Goal: Complete application form

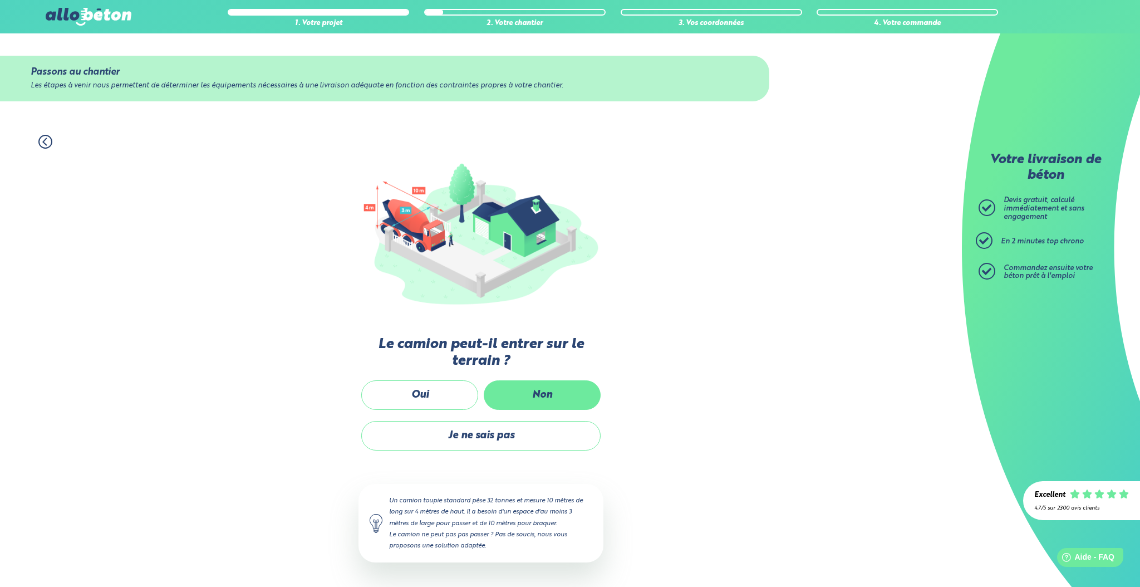
click at [548, 392] on label "Non" at bounding box center [542, 395] width 117 height 30
click at [0, 0] on input "Non" at bounding box center [0, 0] width 0 height 0
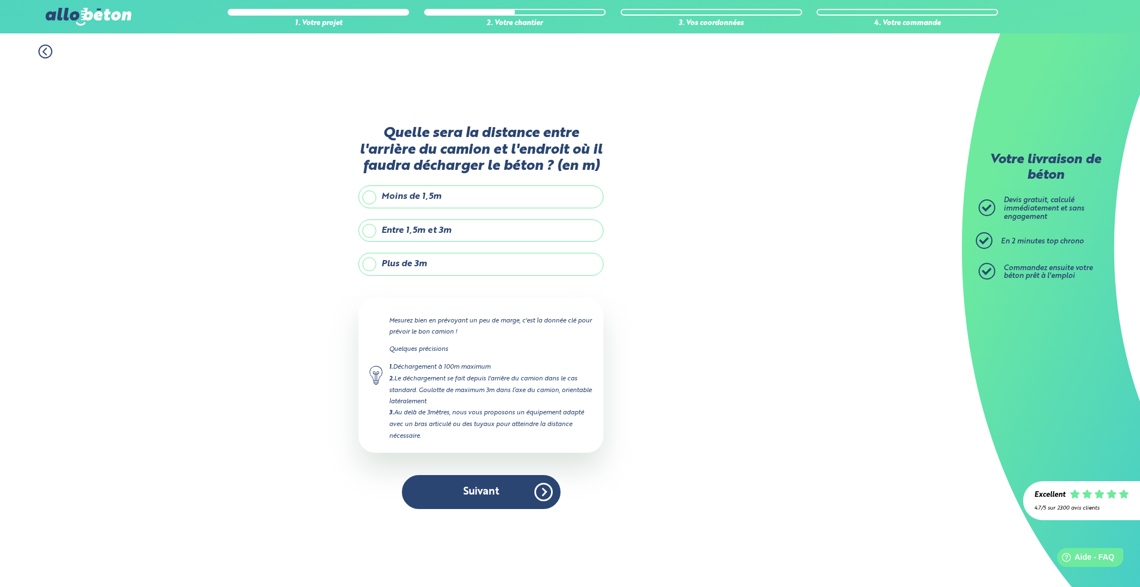
click at [369, 265] on label "Plus de 3m" at bounding box center [481, 264] width 245 height 22
click at [0, 0] on input "Plus de 3m" at bounding box center [0, 0] width 0 height 0
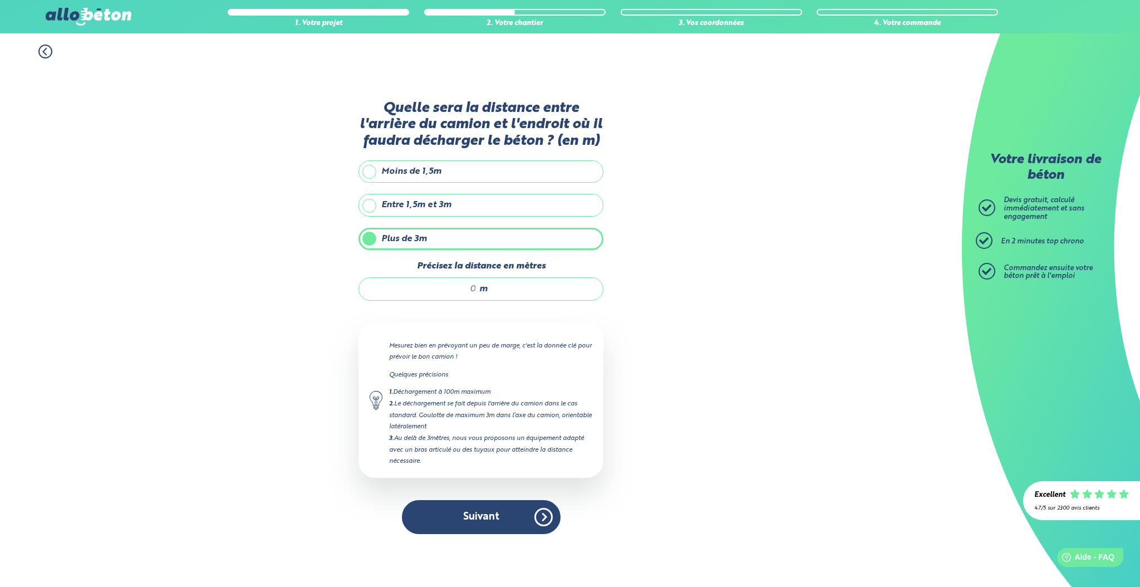
drag, startPoint x: 466, startPoint y: 293, endPoint x: 482, endPoint y: 291, distance: 16.2
click at [482, 291] on div "m" at bounding box center [481, 288] width 245 height 23
type input "30"
click at [512, 514] on button "Suivant" at bounding box center [481, 517] width 159 height 34
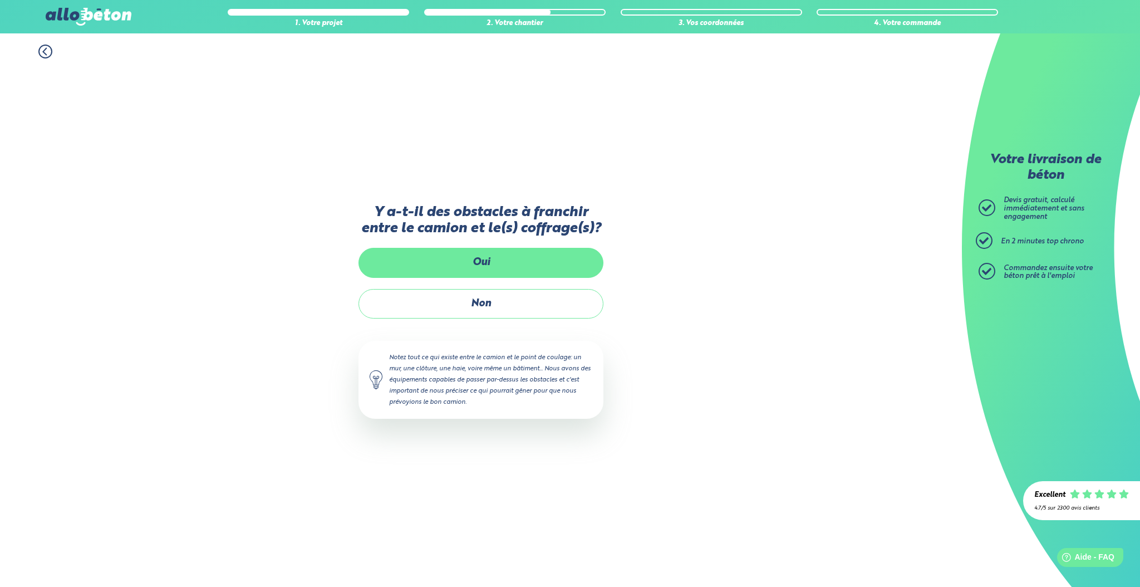
click at [488, 263] on label "Oui" at bounding box center [481, 263] width 245 height 30
click at [0, 0] on input "Oui" at bounding box center [0, 0] width 0 height 0
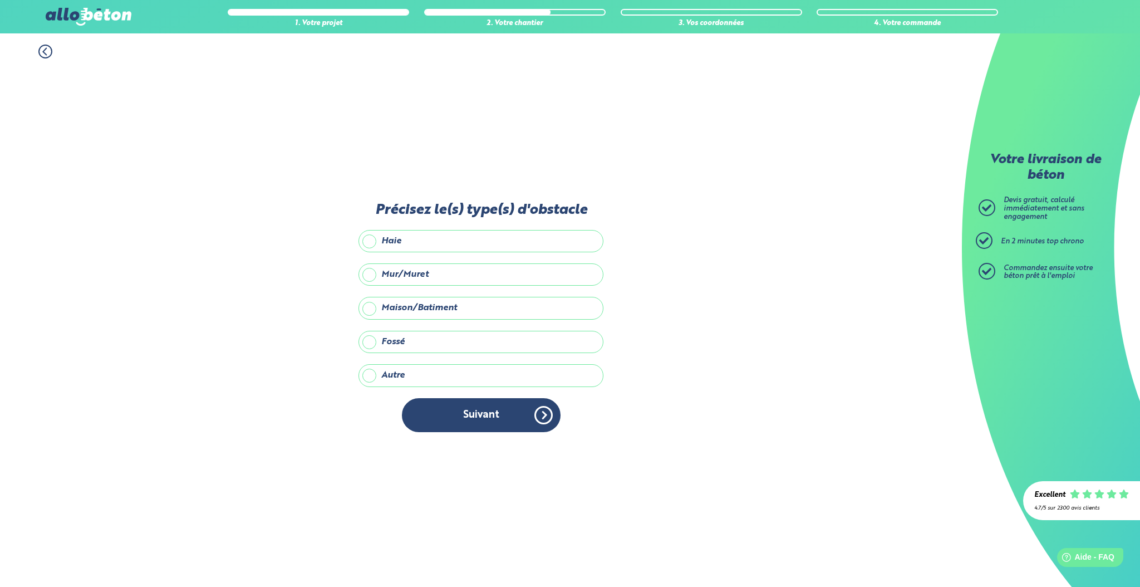
click at [389, 272] on label "Mur/Muret" at bounding box center [481, 274] width 245 height 22
click at [0, 0] on input "Mur/Muret" at bounding box center [0, 0] width 0 height 0
click at [506, 415] on button "Suivant" at bounding box center [481, 415] width 159 height 34
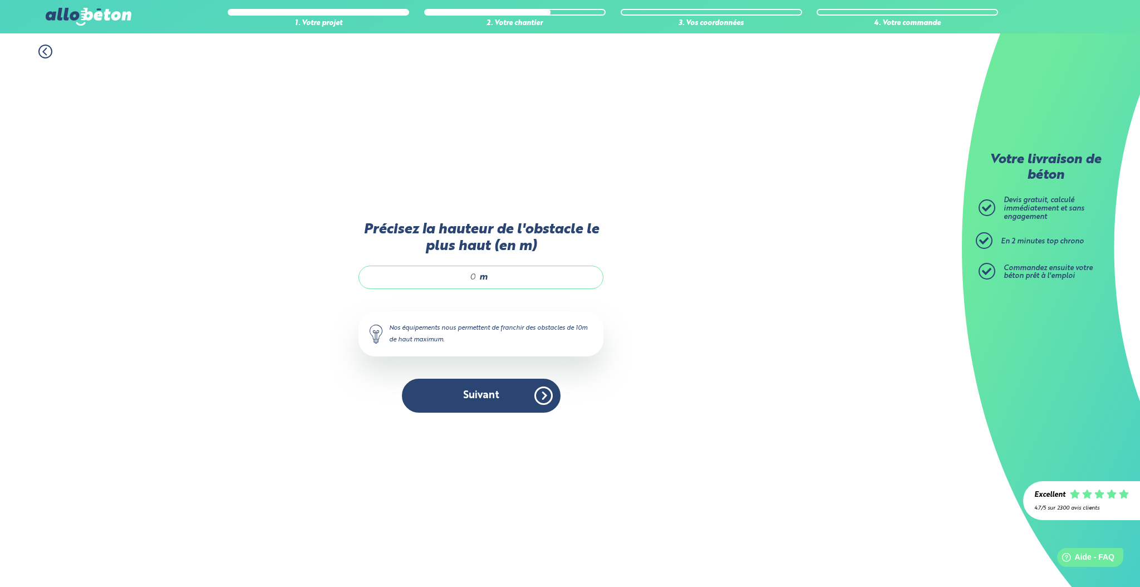
drag, startPoint x: 461, startPoint y: 277, endPoint x: 485, endPoint y: 280, distance: 24.7
click at [485, 280] on div "m" at bounding box center [481, 277] width 245 height 23
type input "2"
click at [519, 394] on button "Suivant" at bounding box center [481, 396] width 159 height 34
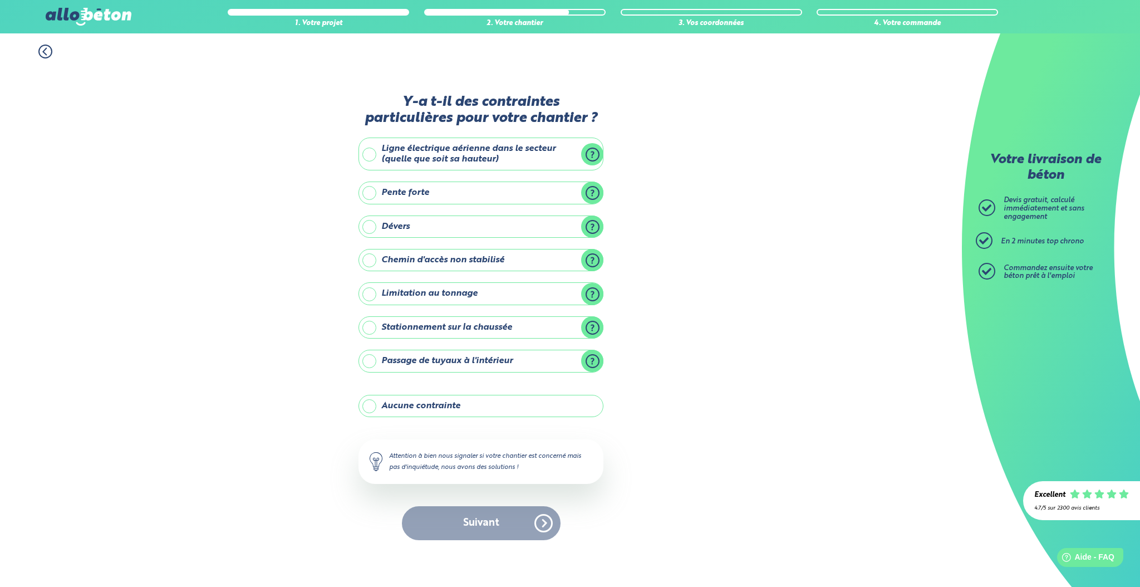
click at [370, 406] on label "Aucune contrainte" at bounding box center [481, 406] width 245 height 22
click at [0, 0] on input "Aucune contrainte" at bounding box center [0, 0] width 0 height 0
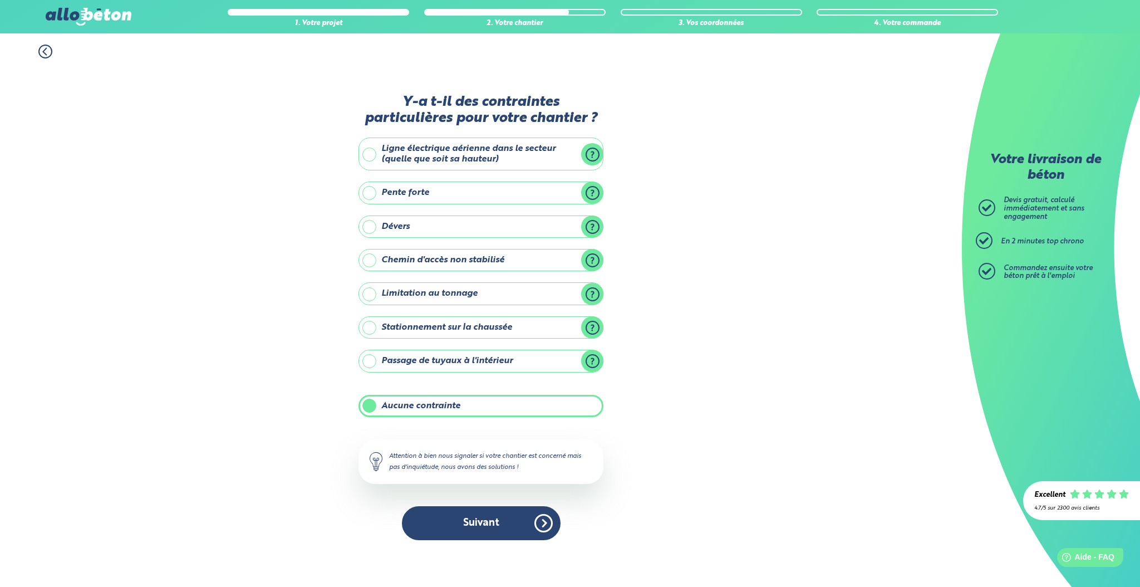
click at [370, 334] on label "Stationnement sur la chaussée" at bounding box center [481, 327] width 245 height 22
click at [0, 0] on input "Stationnement sur la chaussée" at bounding box center [0, 0] width 0 height 0
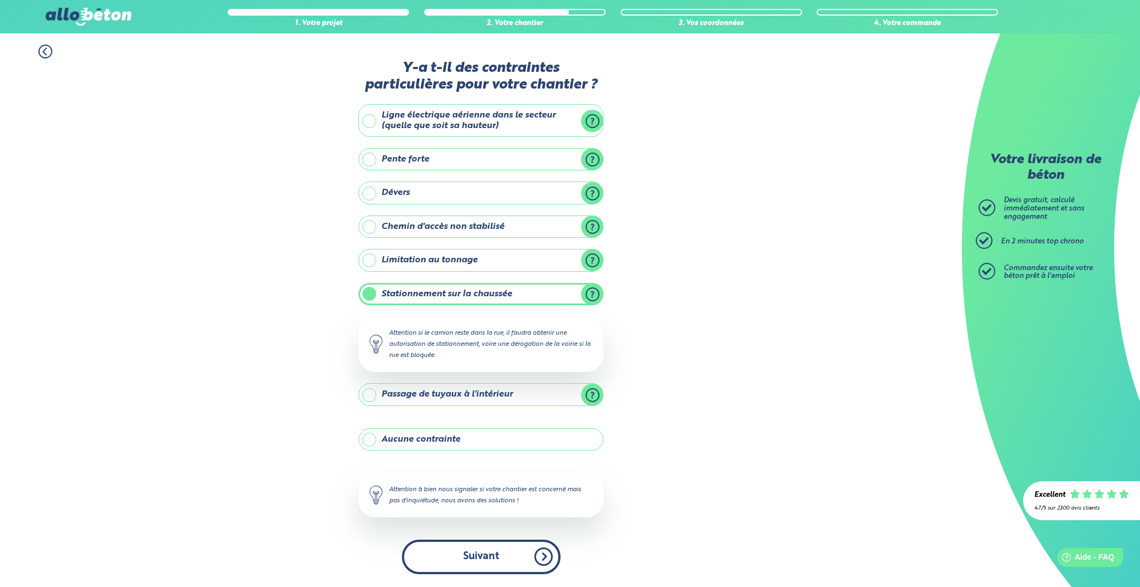
click at [531, 560] on button "Suivant" at bounding box center [481, 556] width 159 height 34
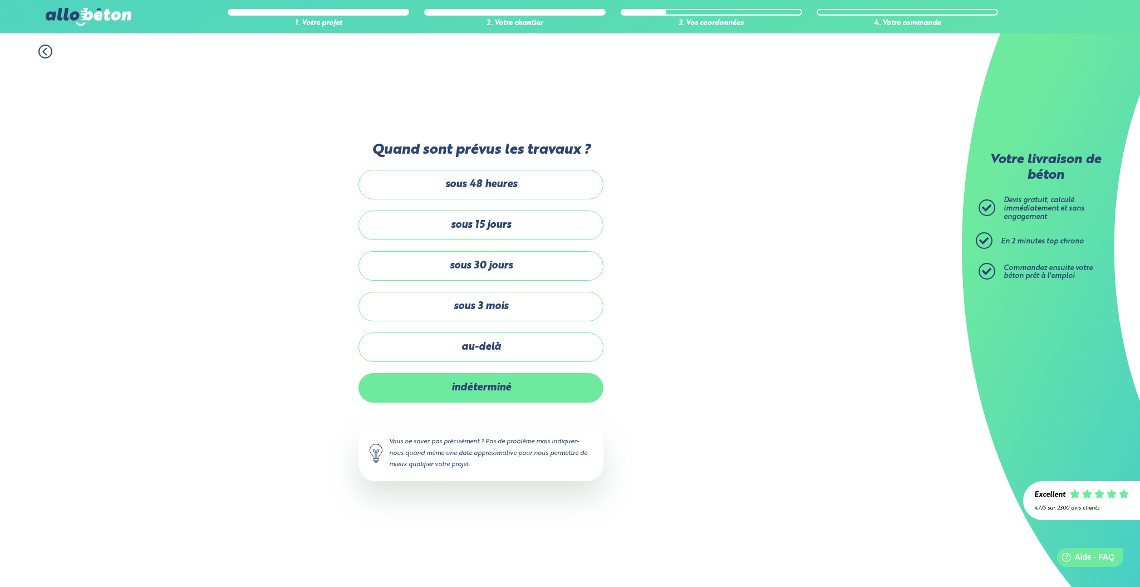
click at [529, 384] on label "indéterminé" at bounding box center [481, 388] width 245 height 30
click at [0, 0] on input "indéterminé" at bounding box center [0, 0] width 0 height 0
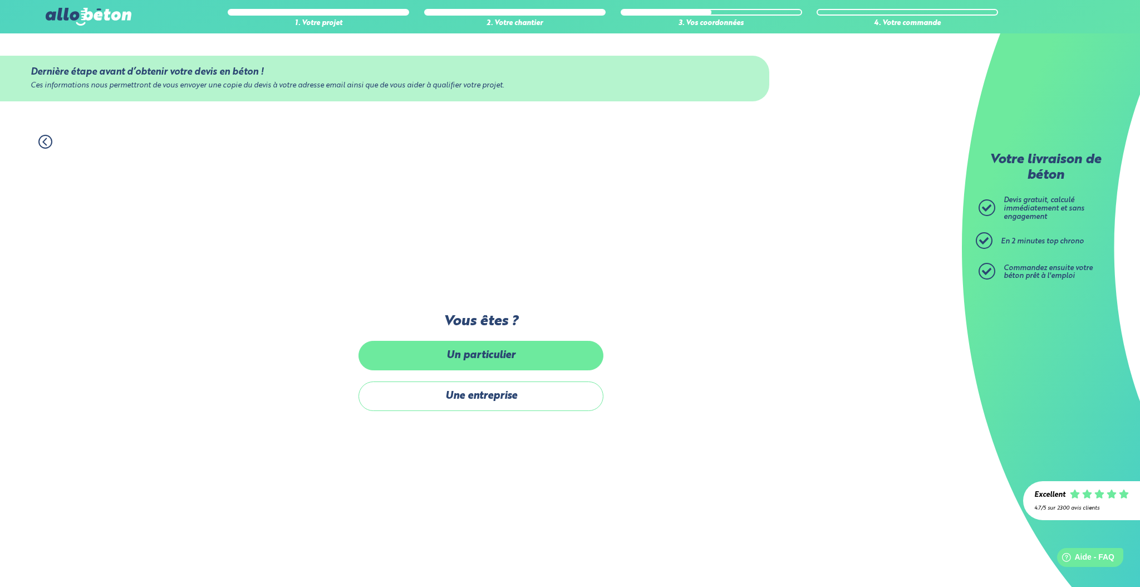
click at [510, 351] on label "Un particulier" at bounding box center [481, 356] width 245 height 30
click at [0, 0] on input "Un particulier" at bounding box center [0, 0] width 0 height 0
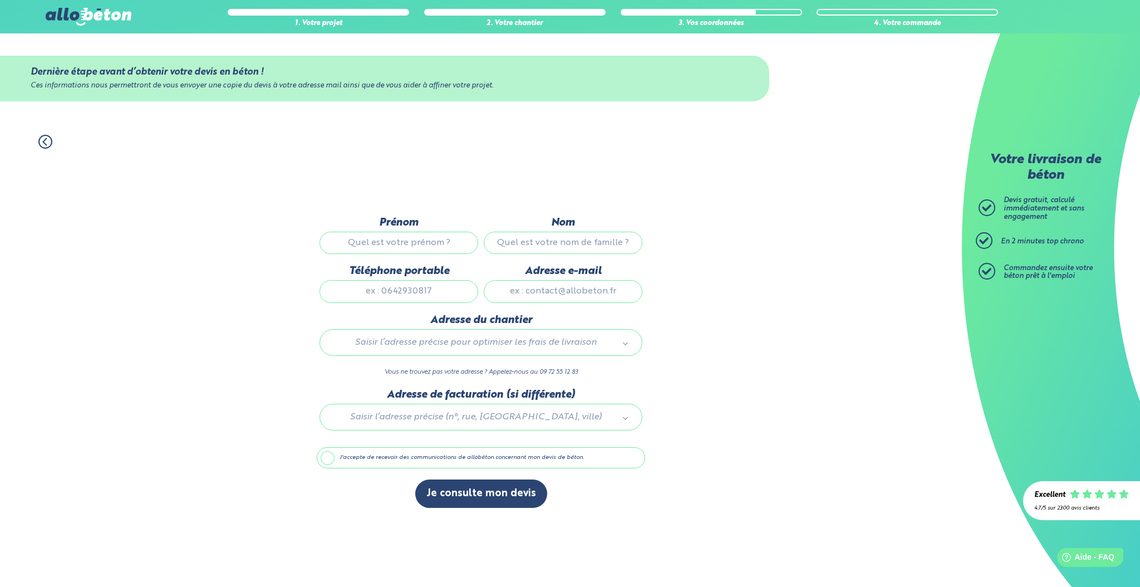
click at [441, 243] on input "Prénom" at bounding box center [399, 243] width 159 height 22
type input "[PERSON_NAME]"
type input "calandre"
type input "0664813392"
type input "[EMAIL_ADDRESS][DOMAIN_NAME]"
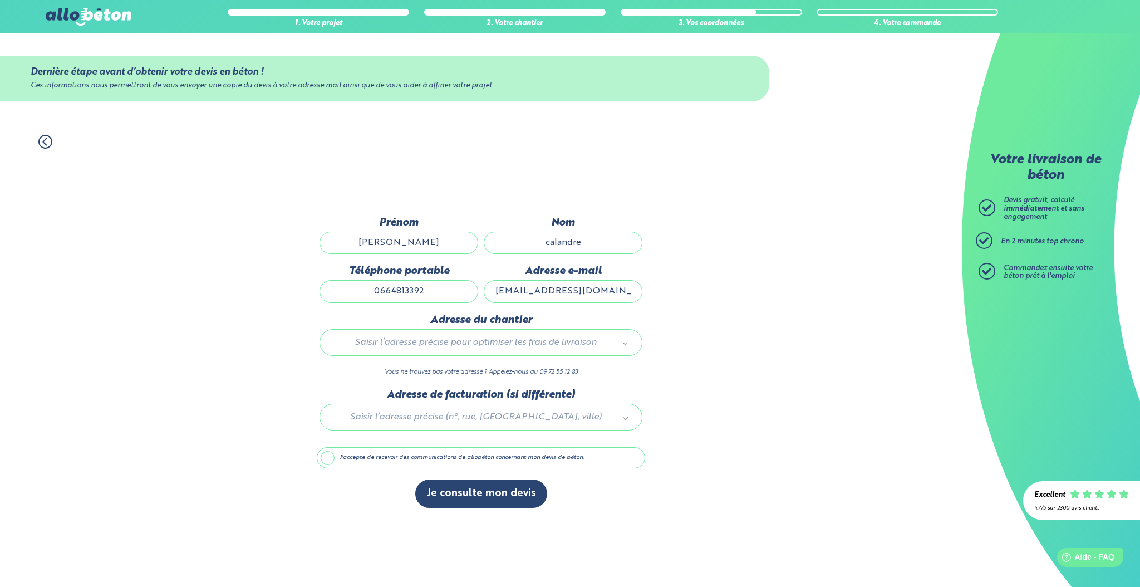
type input "[STREET_ADDRESS][PERSON_NAME]"
click at [481, 489] on button "Je consulte mon devis" at bounding box center [481, 493] width 132 height 28
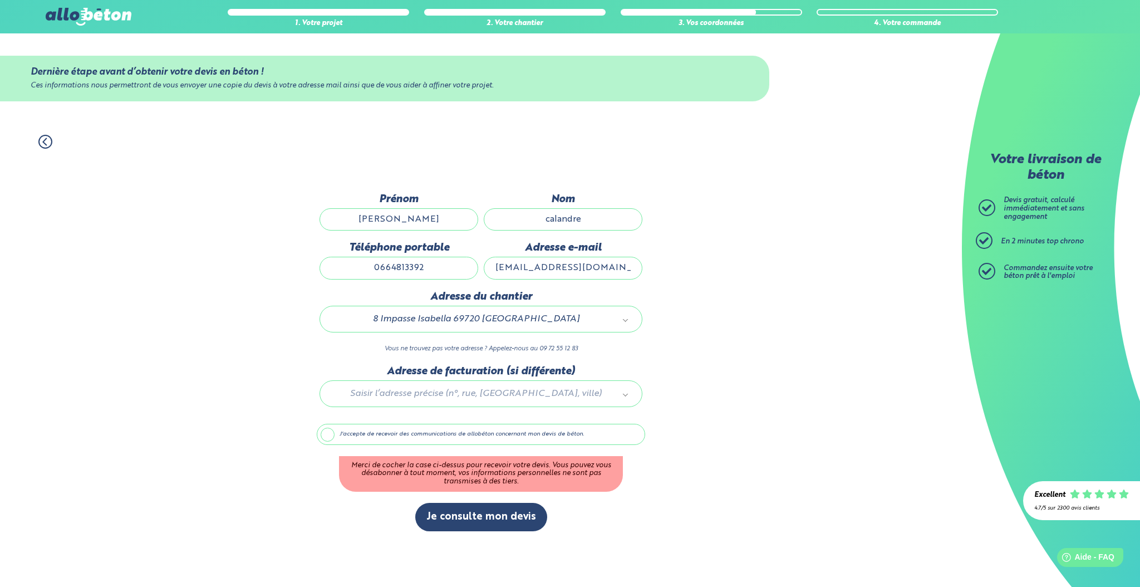
click at [325, 434] on label "J'accepte de recevoir des communications de allobéton concernant mon devis de b…" at bounding box center [481, 434] width 328 height 21
click at [0, 0] on input "J'accepte de recevoir des communications de allobéton concernant mon devis de b…" at bounding box center [0, 0] width 0 height 0
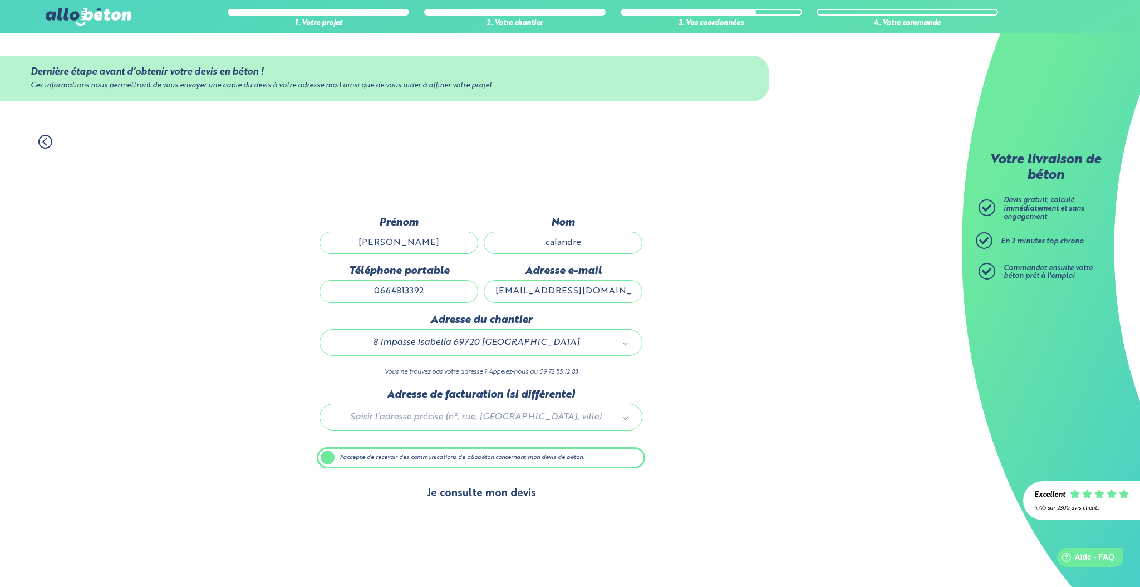
click at [487, 489] on button "Je consulte mon devis" at bounding box center [481, 493] width 132 height 28
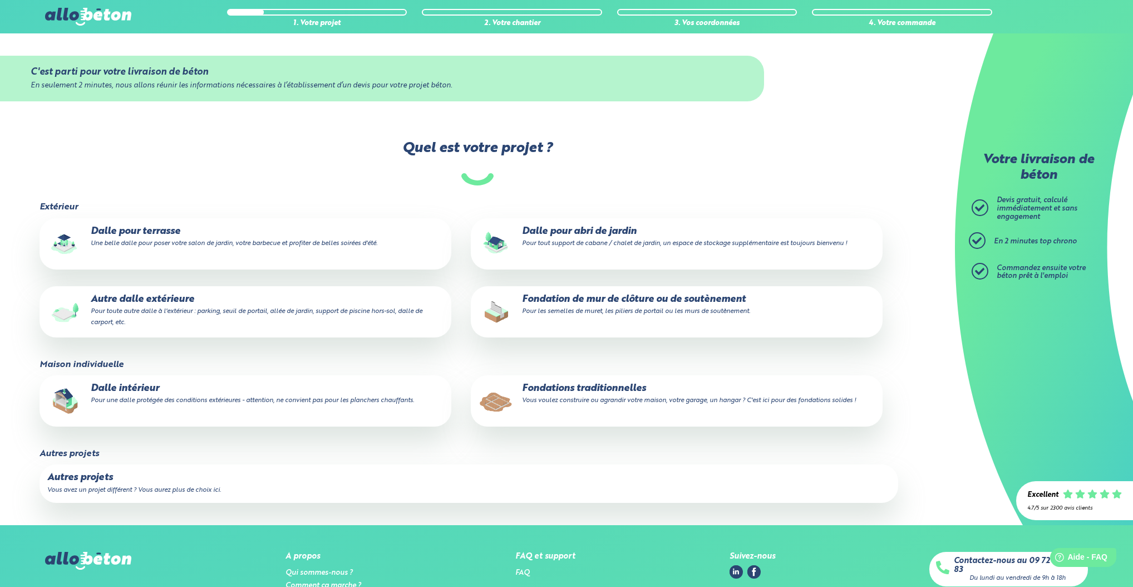
click at [547, 390] on p "Fondations traditionnelles Vous voulez construire ou agrandir votre maison, vot…" at bounding box center [677, 394] width 396 height 22
click at [0, 0] on input "Fondations traditionnelles Vous voulez construire ou agrandir votre maison, vot…" at bounding box center [0, 0] width 0 height 0
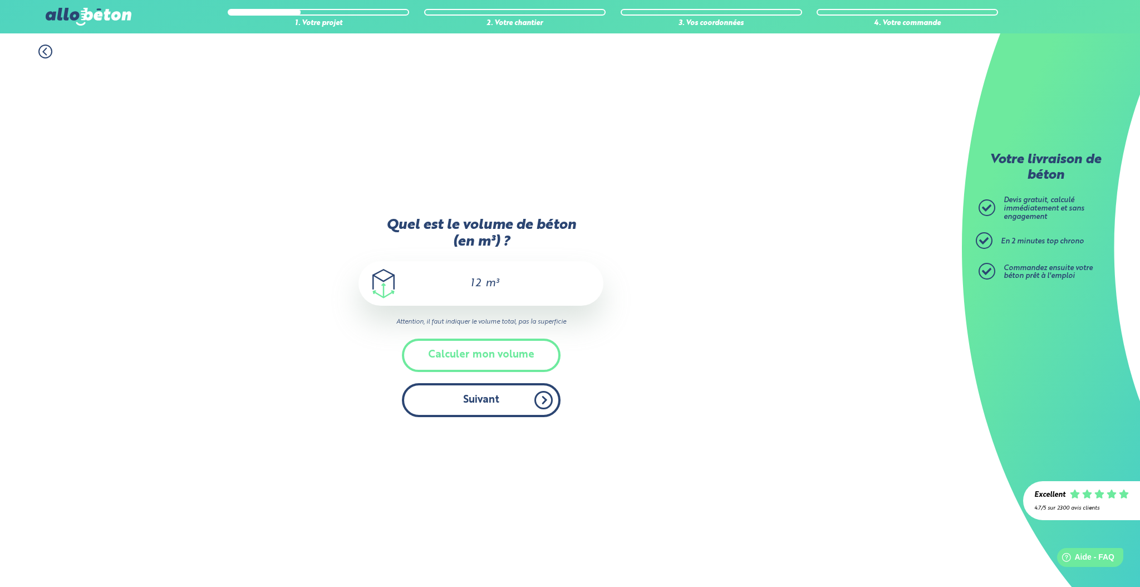
click at [500, 405] on button "Suivant" at bounding box center [481, 400] width 159 height 34
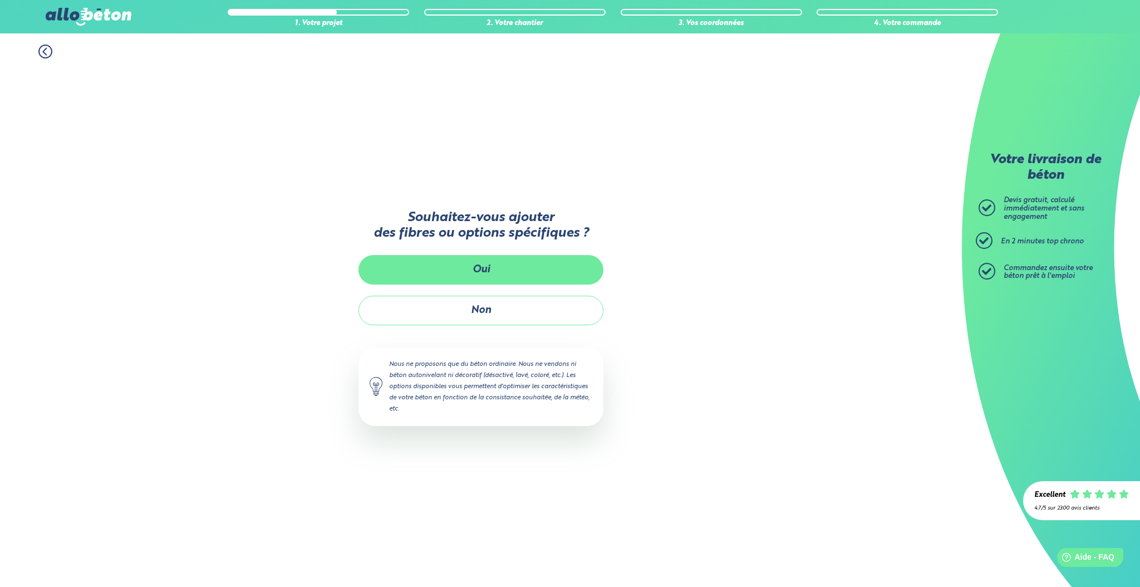
click at [485, 273] on button "Oui" at bounding box center [481, 270] width 245 height 30
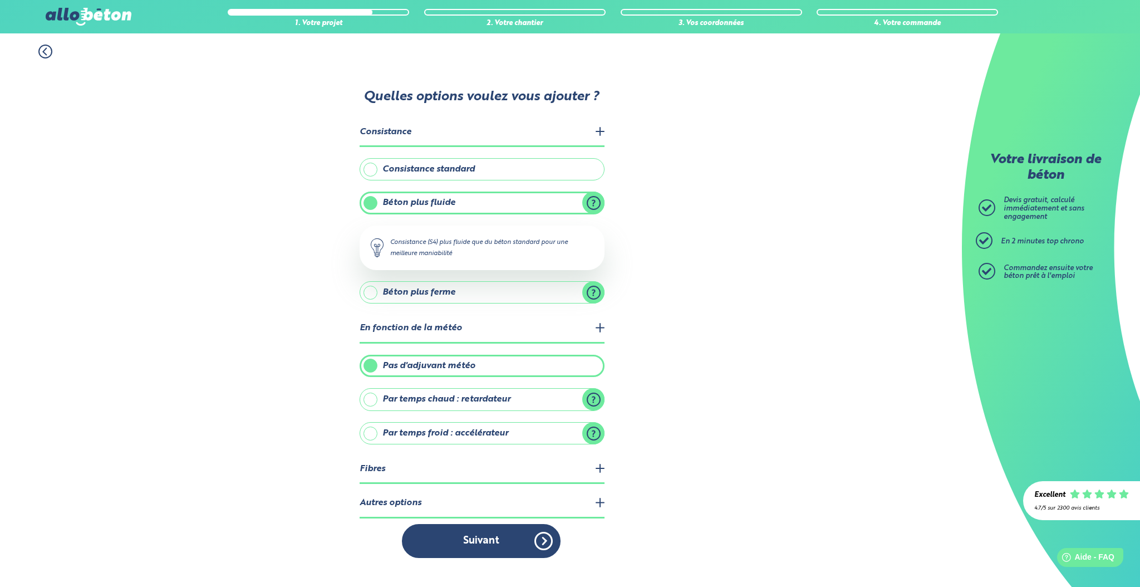
click at [584, 467] on legend "Fibres" at bounding box center [482, 469] width 245 height 28
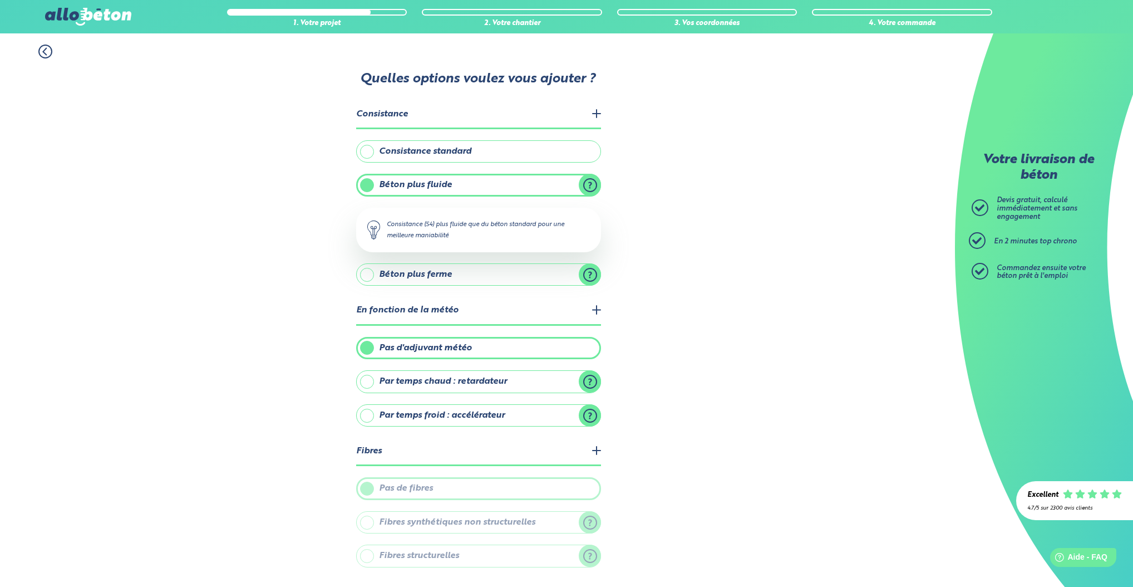
click at [591, 447] on legend "Fibres" at bounding box center [478, 452] width 245 height 28
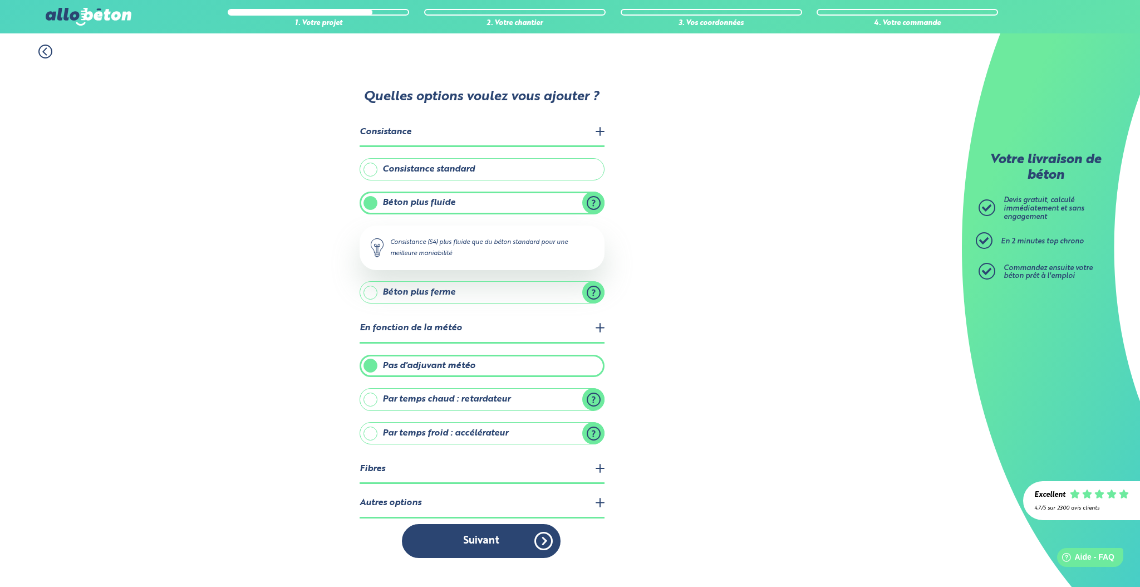
click at [597, 495] on legend "Autres options" at bounding box center [482, 503] width 245 height 28
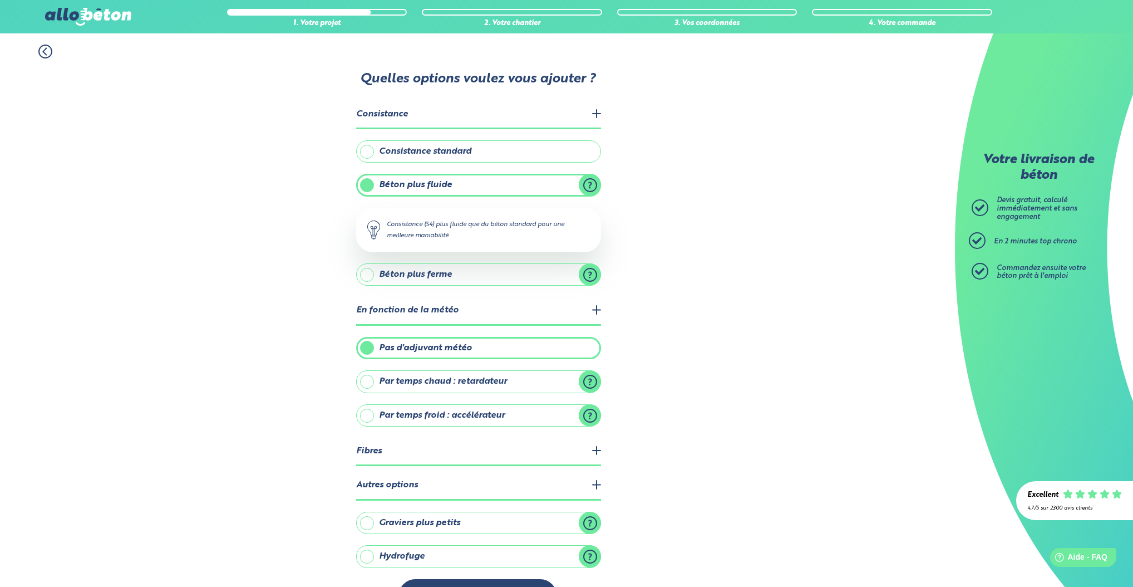
click at [593, 480] on legend "Autres options" at bounding box center [478, 486] width 245 height 28
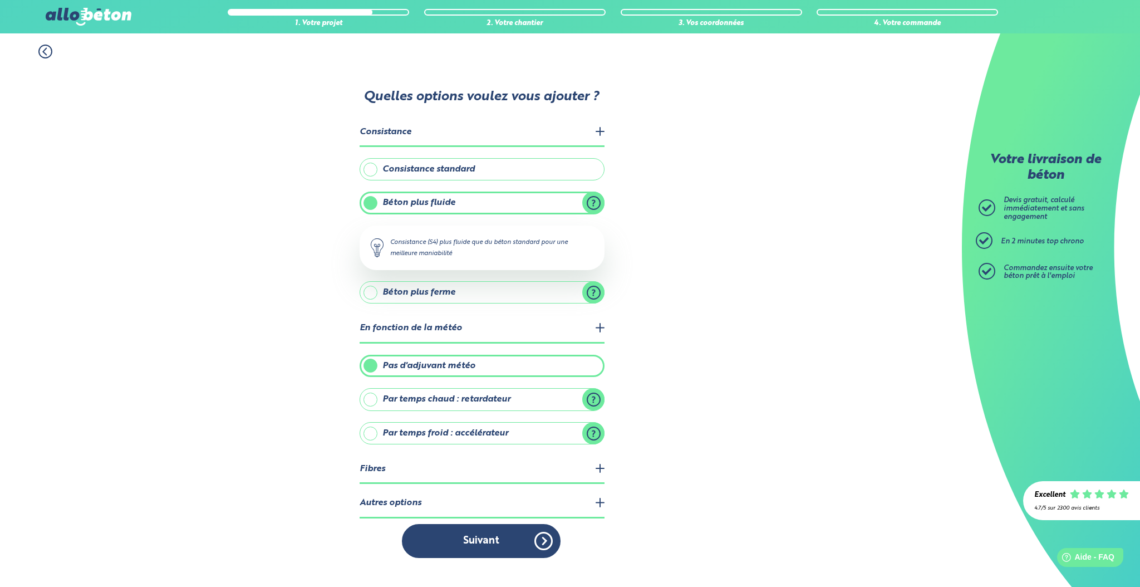
click at [601, 500] on legend "Autres options" at bounding box center [482, 503] width 245 height 28
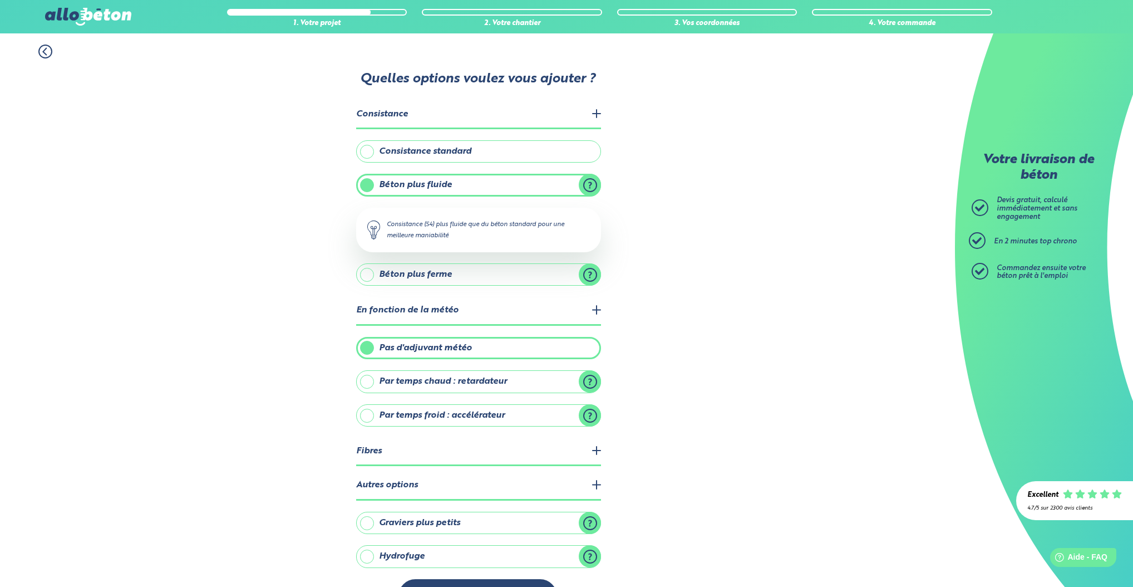
click at [595, 550] on label "Hydrofuge" at bounding box center [478, 556] width 245 height 22
click at [0, 0] on input "Hydrofuge" at bounding box center [0, 0] width 0 height 0
click at [588, 551] on label "Hydrofuge" at bounding box center [478, 556] width 245 height 22
click at [0, 0] on input "Hydrofuge" at bounding box center [0, 0] width 0 height 0
click at [531, 580] on button "Suivant" at bounding box center [478, 596] width 159 height 34
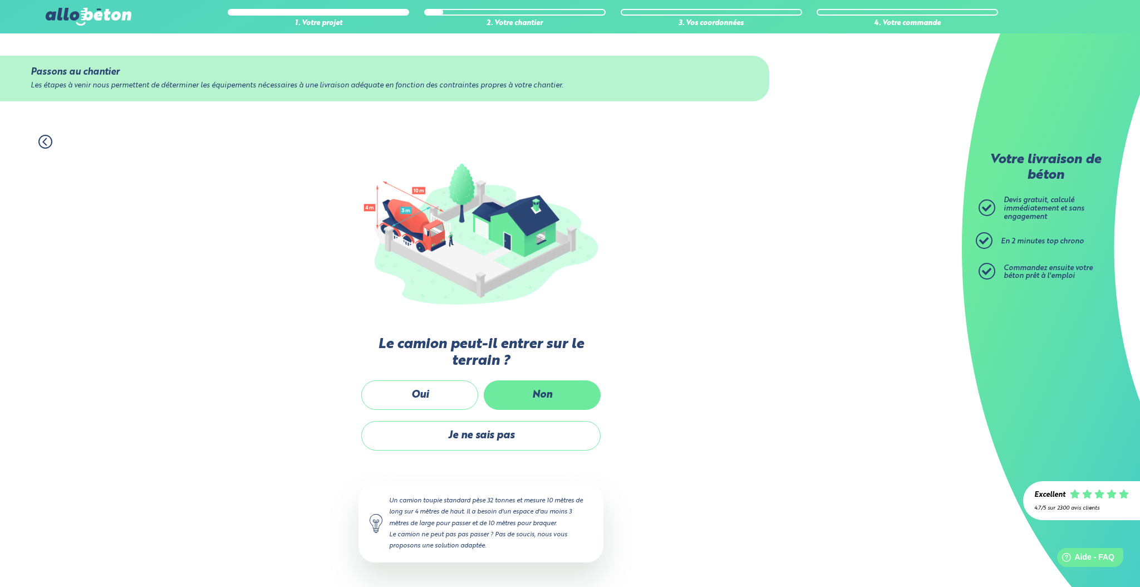
click at [537, 396] on label "Non" at bounding box center [542, 395] width 117 height 30
click at [0, 0] on input "Non" at bounding box center [0, 0] width 0 height 0
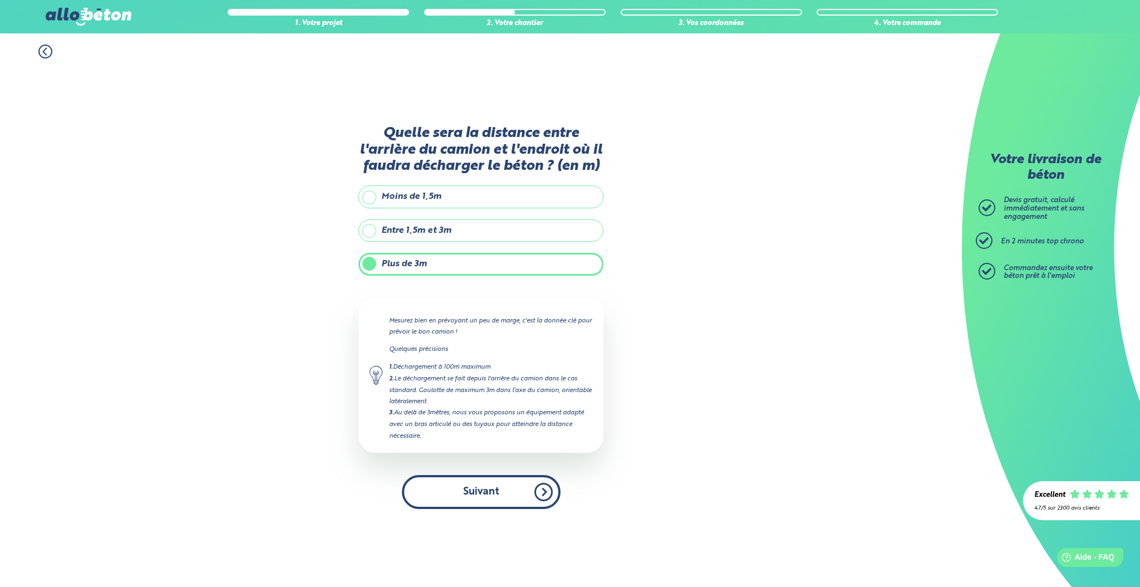
click at [512, 489] on button "Suivant" at bounding box center [481, 492] width 159 height 34
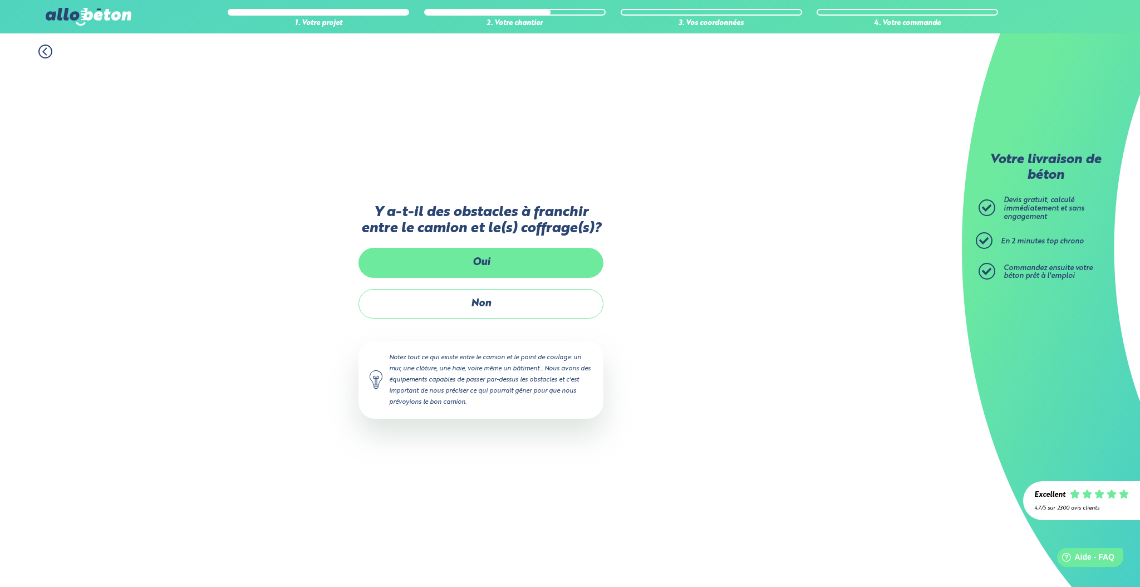
click at [489, 266] on label "Oui" at bounding box center [481, 263] width 245 height 30
click at [0, 0] on input "Oui" at bounding box center [0, 0] width 0 height 0
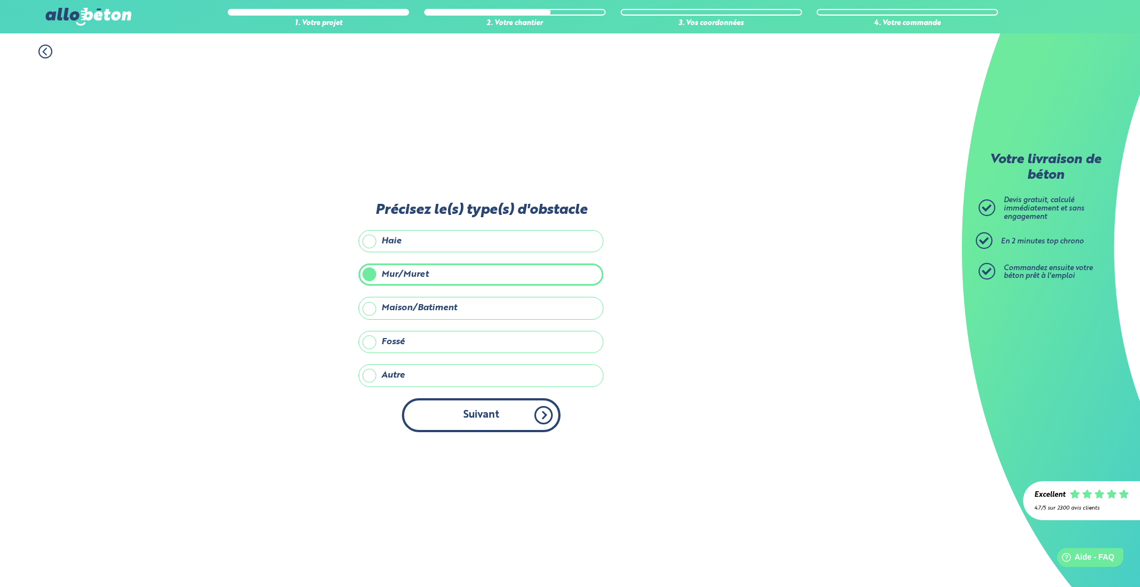
click at [498, 408] on button "Suivant" at bounding box center [481, 415] width 159 height 34
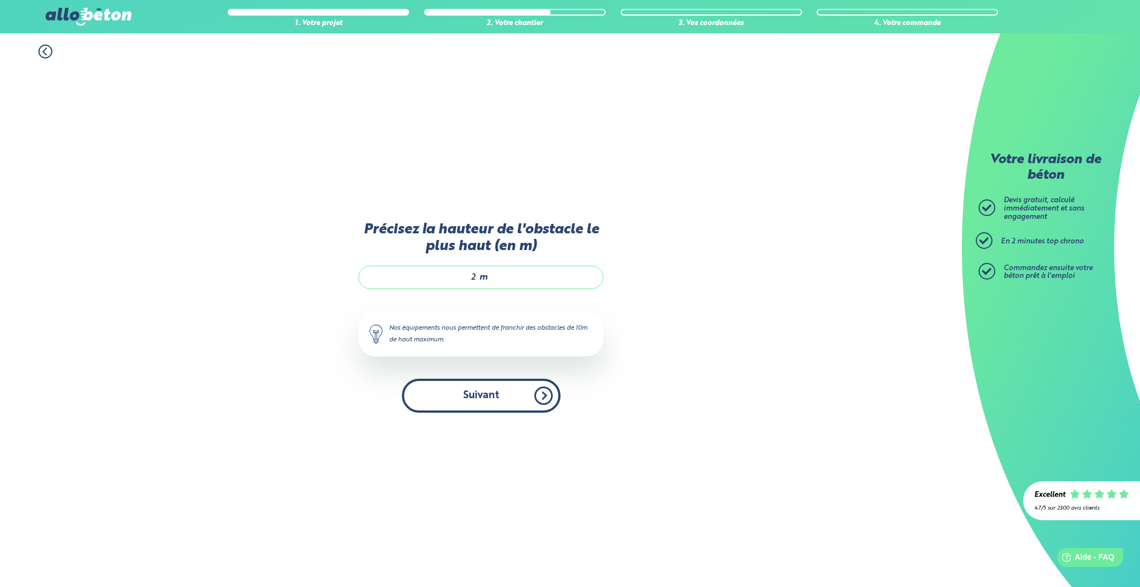
click at [501, 395] on button "Suivant" at bounding box center [481, 396] width 159 height 34
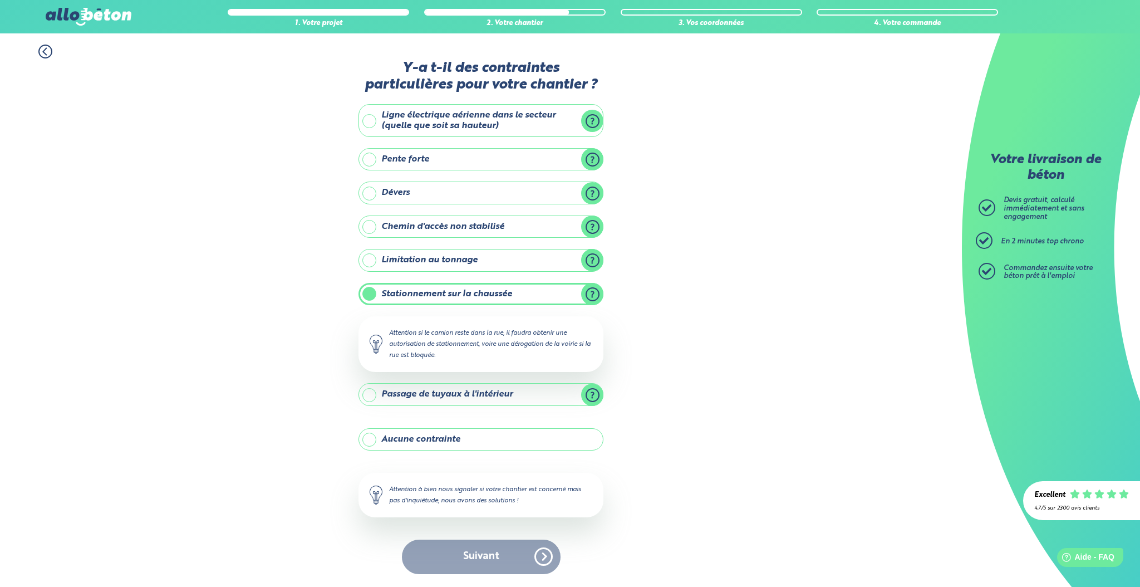
click at [499, 557] on div "Suivant" at bounding box center [481, 556] width 245 height 34
click at [534, 563] on div "Suivant" at bounding box center [481, 556] width 245 height 34
click at [490, 563] on div "Suivant" at bounding box center [481, 556] width 245 height 34
click at [374, 261] on label "Limitation au tonnage" at bounding box center [481, 260] width 245 height 22
click at [0, 0] on input "Limitation au tonnage" at bounding box center [0, 0] width 0 height 0
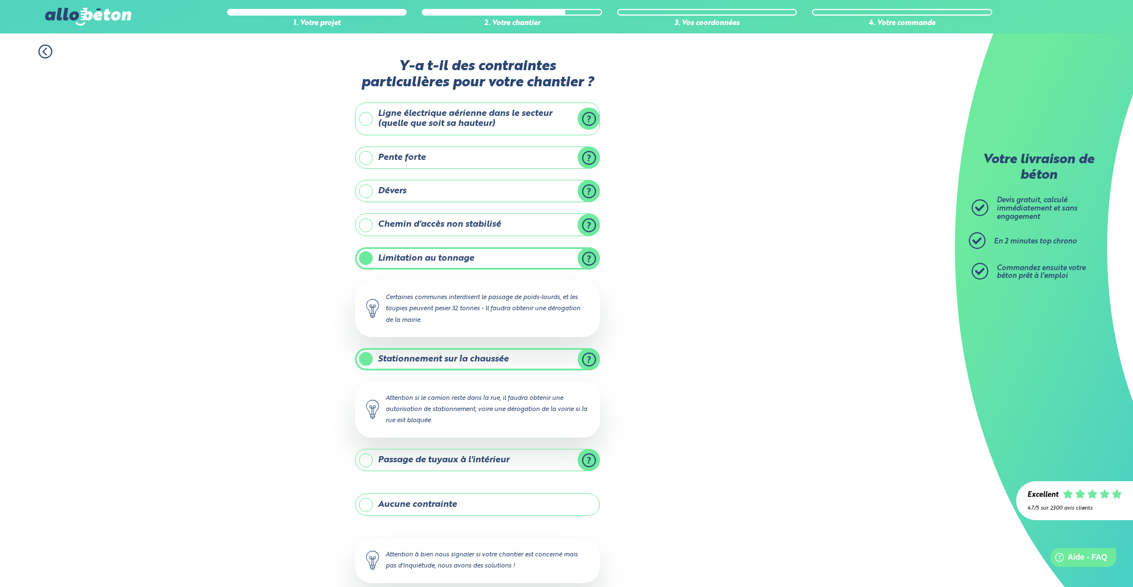
click at [364, 253] on label "Limitation au tonnage" at bounding box center [477, 258] width 245 height 22
click at [0, 0] on input "Limitation au tonnage" at bounding box center [0, 0] width 0 height 0
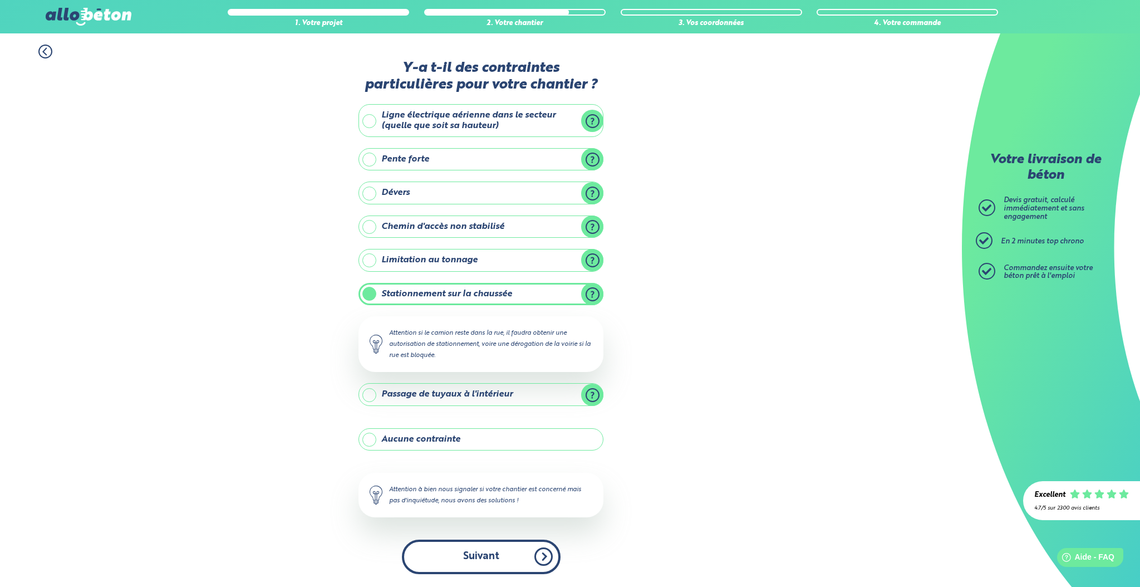
click at [537, 555] on button "Suivant" at bounding box center [481, 556] width 159 height 34
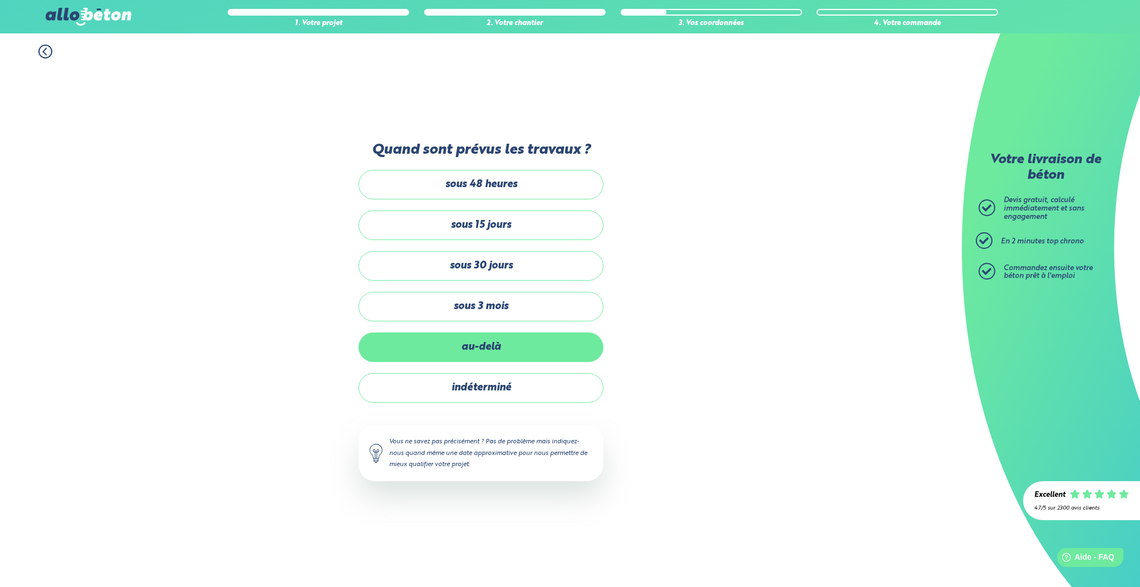
click at [502, 349] on label "au-delà" at bounding box center [481, 347] width 245 height 30
click at [0, 0] on input "au-delà" at bounding box center [0, 0] width 0 height 0
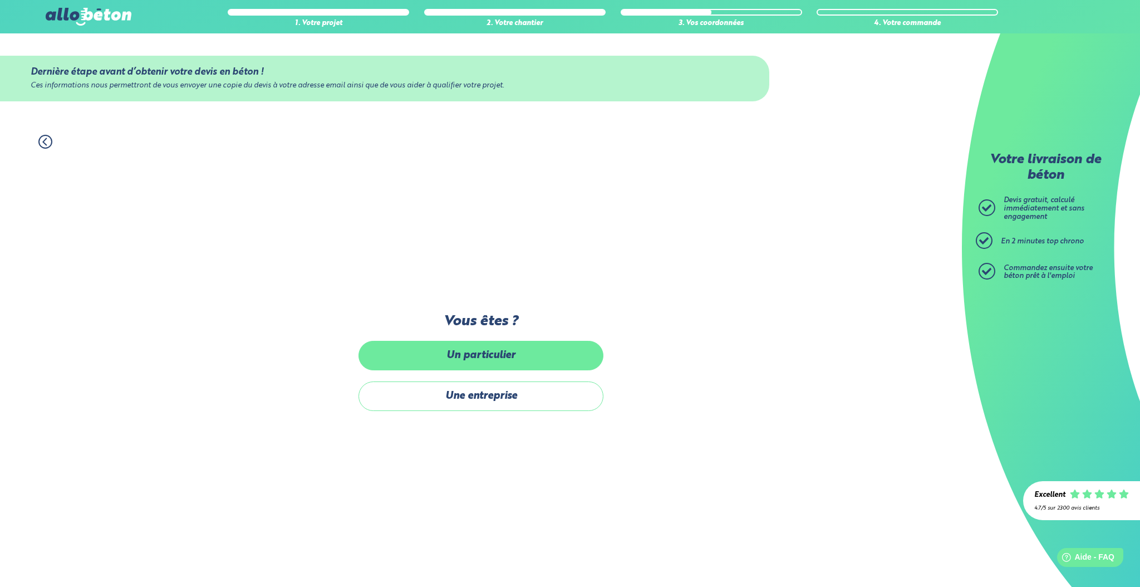
click at [521, 355] on label "Un particulier" at bounding box center [481, 356] width 245 height 30
click at [0, 0] on input "Un particulier" at bounding box center [0, 0] width 0 height 0
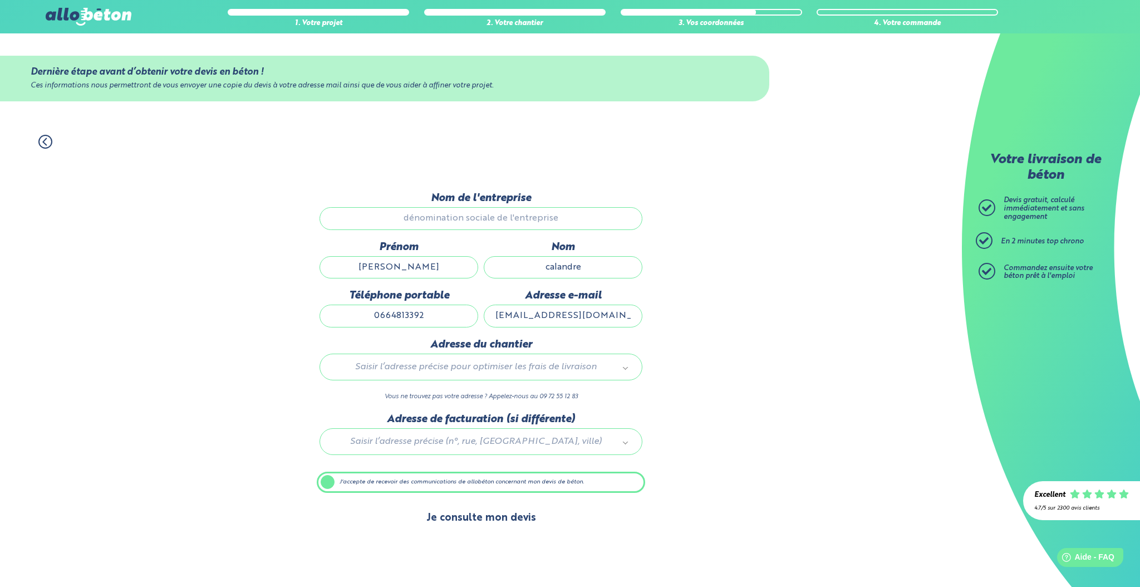
click at [511, 521] on button "Je consulte mon devis" at bounding box center [481, 518] width 132 height 28
click at [437, 273] on input "[PERSON_NAME]" at bounding box center [399, 267] width 159 height 22
type input "[STREET_ADDRESS][PERSON_NAME]"
click at [327, 477] on label "J'accepte de recevoir des communications de allobéton concernant mon devis de b…" at bounding box center [481, 482] width 328 height 21
click at [0, 0] on input "J'accepte de recevoir des communications de allobéton concernant mon devis de b…" at bounding box center [0, 0] width 0 height 0
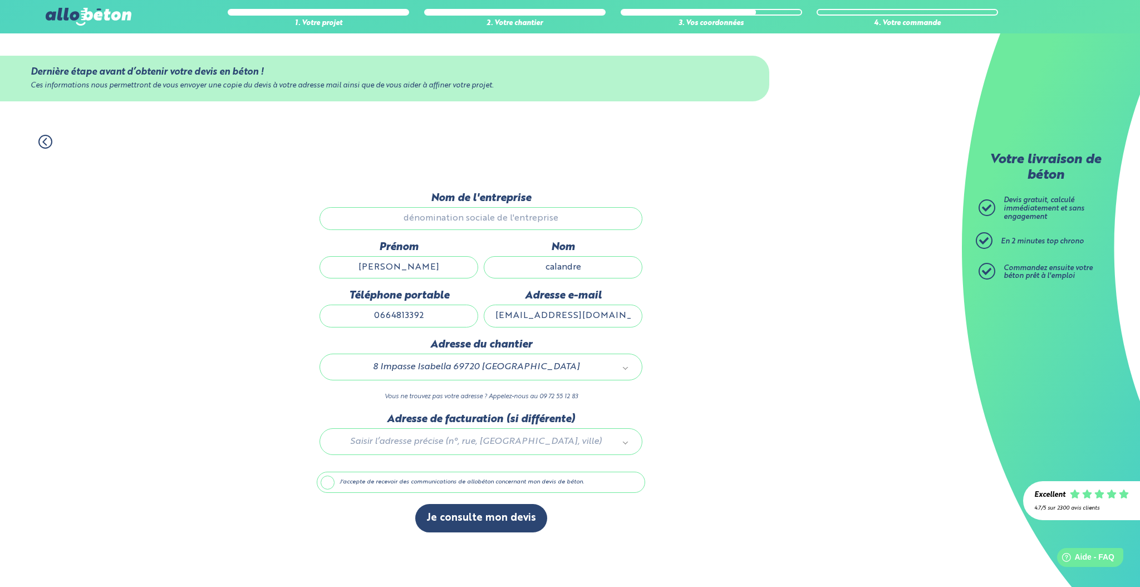
click at [329, 482] on label "J'accepte de recevoir des communications de allobéton concernant mon devis de b…" at bounding box center [481, 482] width 328 height 21
click at [0, 0] on input "J'accepte de recevoir des communications de allobéton concernant mon devis de b…" at bounding box center [0, 0] width 0 height 0
click at [519, 439] on div at bounding box center [481, 439] width 328 height 53
click at [682, 430] on div "1. Votre projet 2. Votre chantier 3. Vos coordonnées 4. Votre commande Dernière…" at bounding box center [481, 355] width 962 height 463
click at [488, 214] on input "Nom de l'entreprise" at bounding box center [481, 218] width 323 height 22
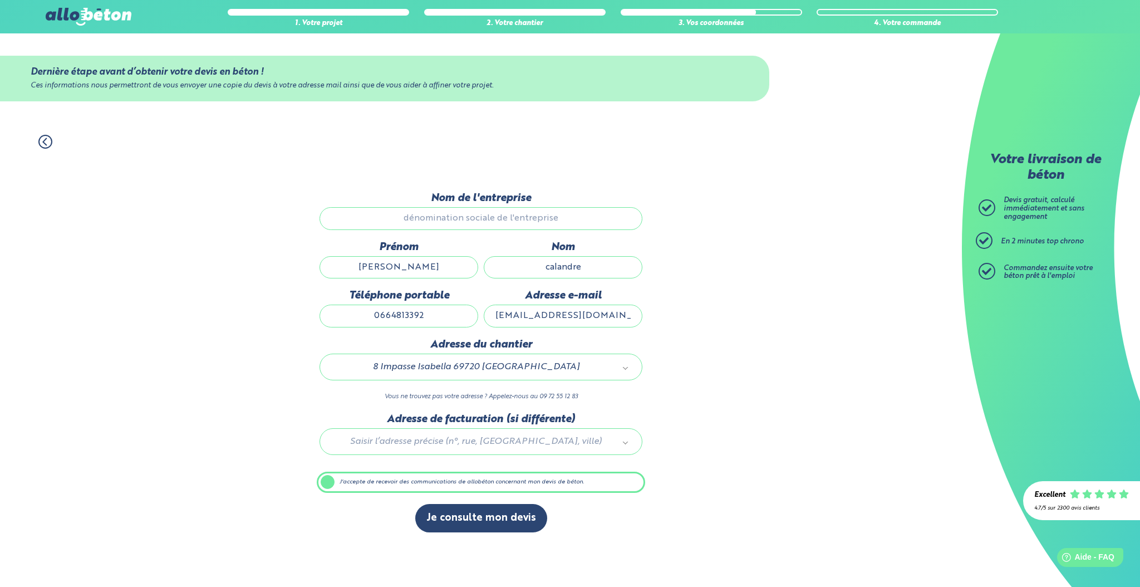
click at [683, 255] on div "1. Votre projet 2. Votre chantier 3. Vos coordonnées 4. Votre commande Dernière…" at bounding box center [481, 355] width 962 height 463
click at [606, 264] on input "calandre" at bounding box center [563, 267] width 159 height 22
click at [449, 319] on input "0664813392" at bounding box center [399, 316] width 159 height 22
click at [637, 317] on input "[EMAIL_ADDRESS][DOMAIN_NAME]" at bounding box center [563, 316] width 159 height 22
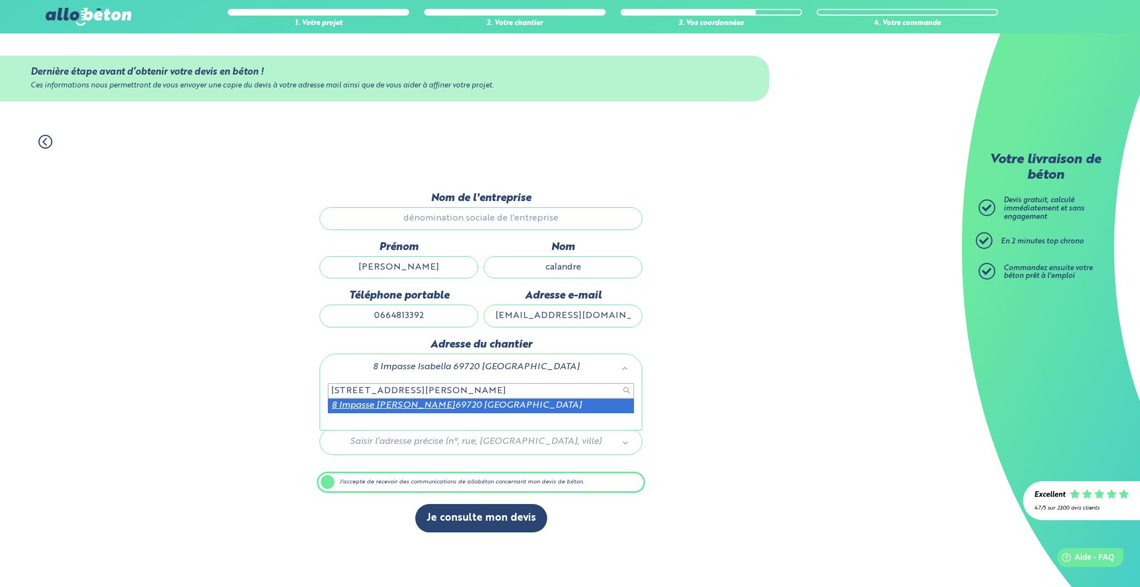
type input "[STREET_ADDRESS][PERSON_NAME]"
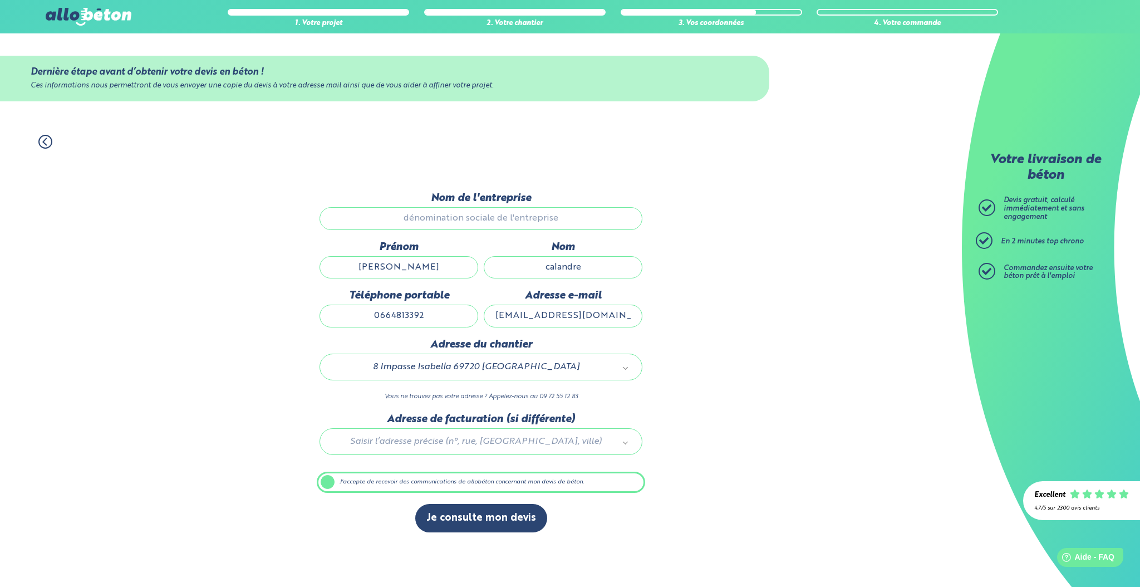
click at [326, 478] on label "J'accepte de recevoir des communications de allobéton concernant mon devis de b…" at bounding box center [481, 482] width 328 height 21
click at [0, 0] on input "J'accepte de recevoir des communications de allobéton concernant mon devis de b…" at bounding box center [0, 0] width 0 height 0
click at [325, 480] on label "J'accepte de recevoir des communications de allobéton concernant mon devis de b…" at bounding box center [481, 482] width 328 height 21
click at [0, 0] on input "J'accepte de recevoir des communications de allobéton concernant mon devis de b…" at bounding box center [0, 0] width 0 height 0
click at [405, 223] on input "Nom de l'entreprise" at bounding box center [481, 218] width 323 height 22
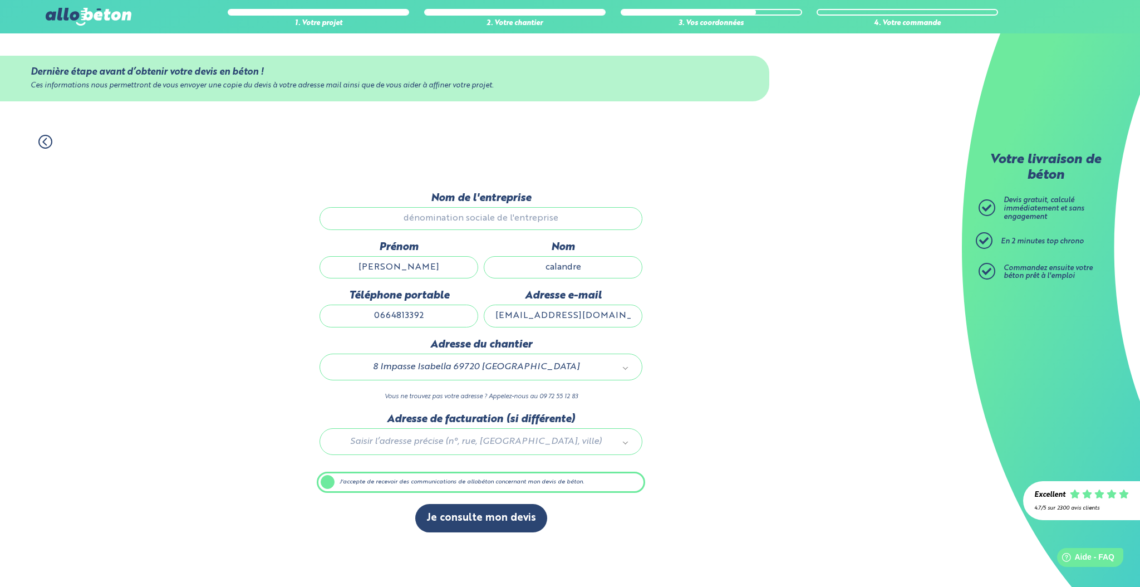
click at [310, 13] on div at bounding box center [318, 12] width 179 height 4
click at [307, 22] on div "1. Votre projet" at bounding box center [318, 23] width 181 height 8
